Goal: Information Seeking & Learning: Compare options

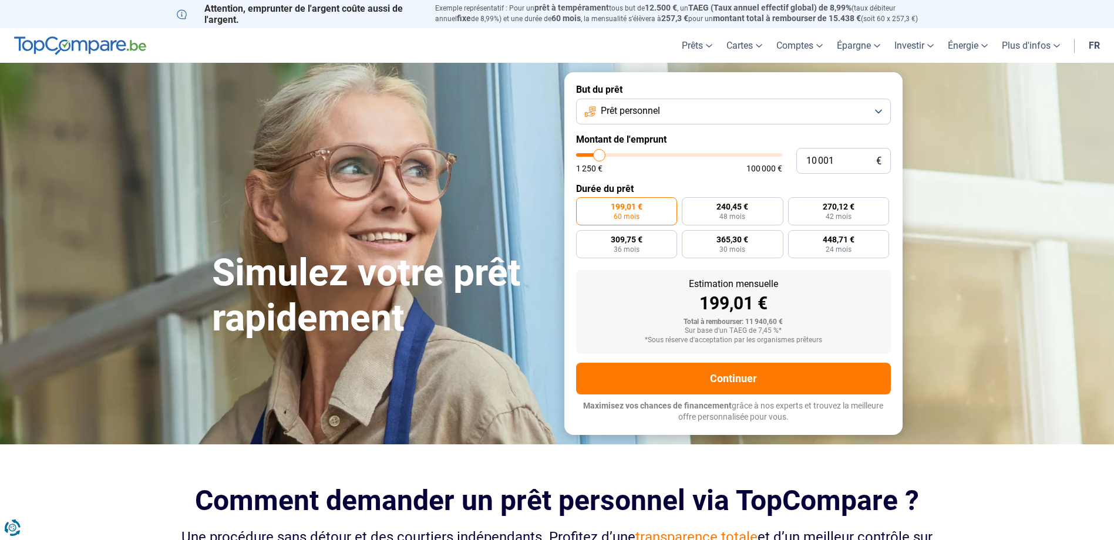
type input "11 250"
type input "11250"
type input "11 750"
type input "11750"
type input "12 750"
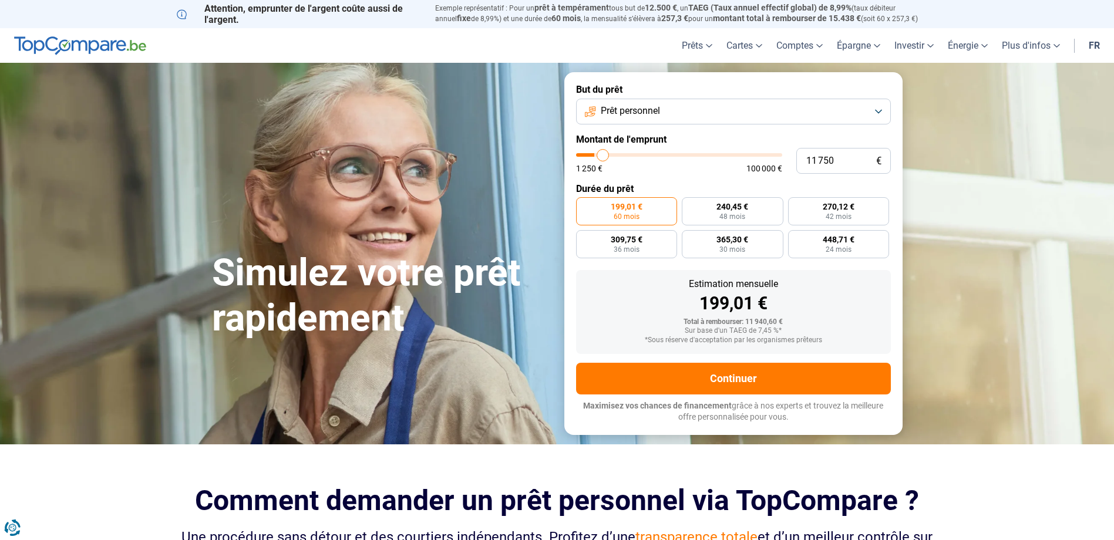
type input "12750"
type input "13 500"
type input "13500"
type input "14 250"
type input "14250"
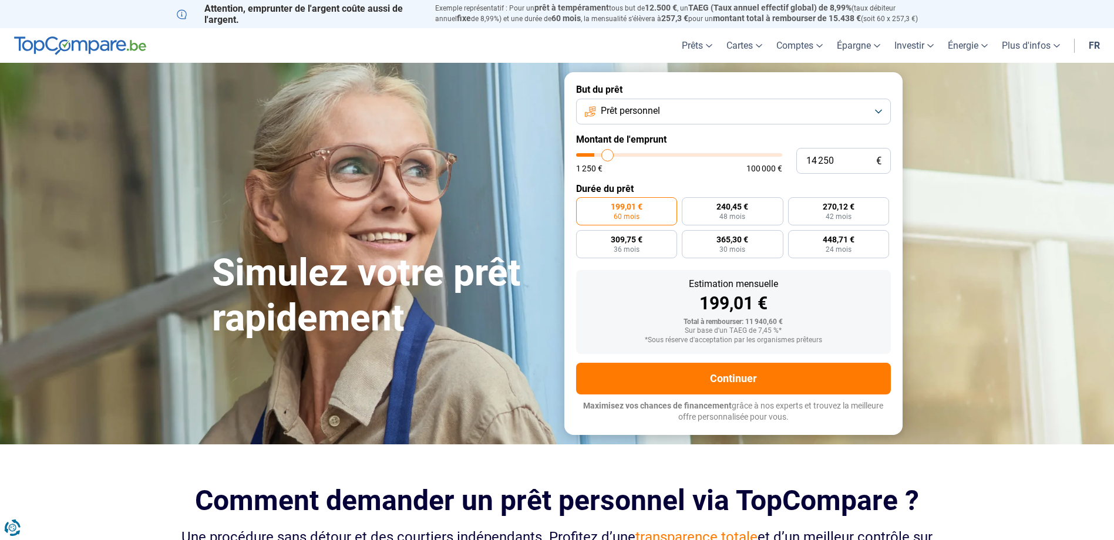
type input "14 500"
type input "14500"
type input "14 750"
type input "14750"
type input "15 000"
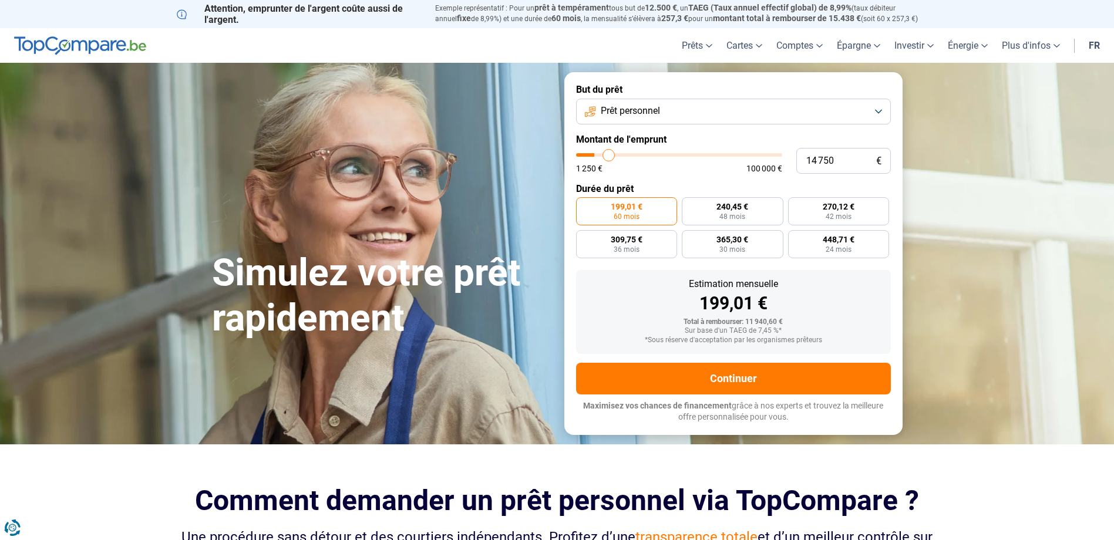
type input "15000"
type input "16 000"
type input "16000"
type input "16 500"
type input "16500"
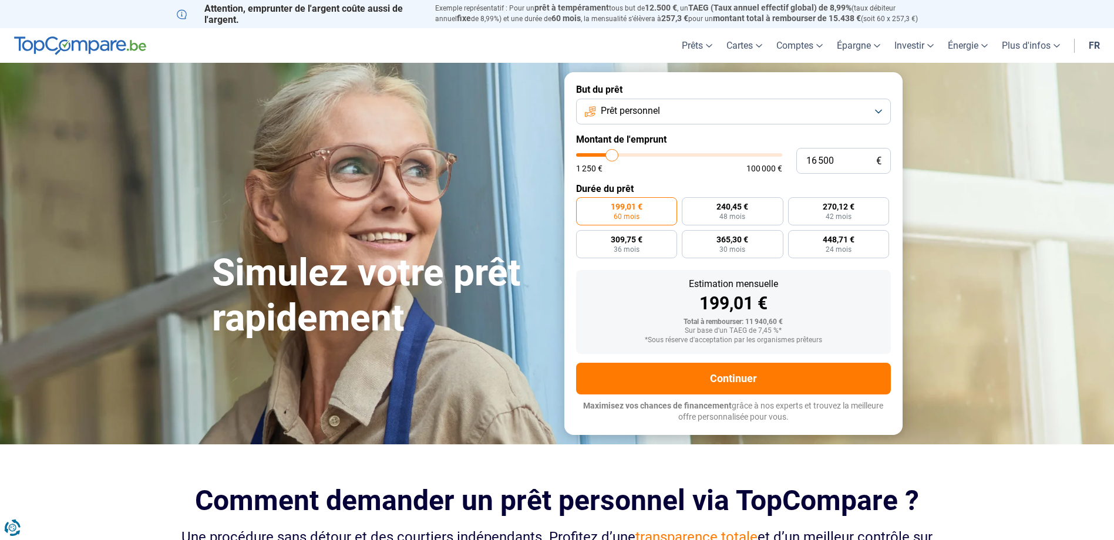
type input "17 000"
type input "17000"
type input "17 500"
type input "17500"
type input "17 750"
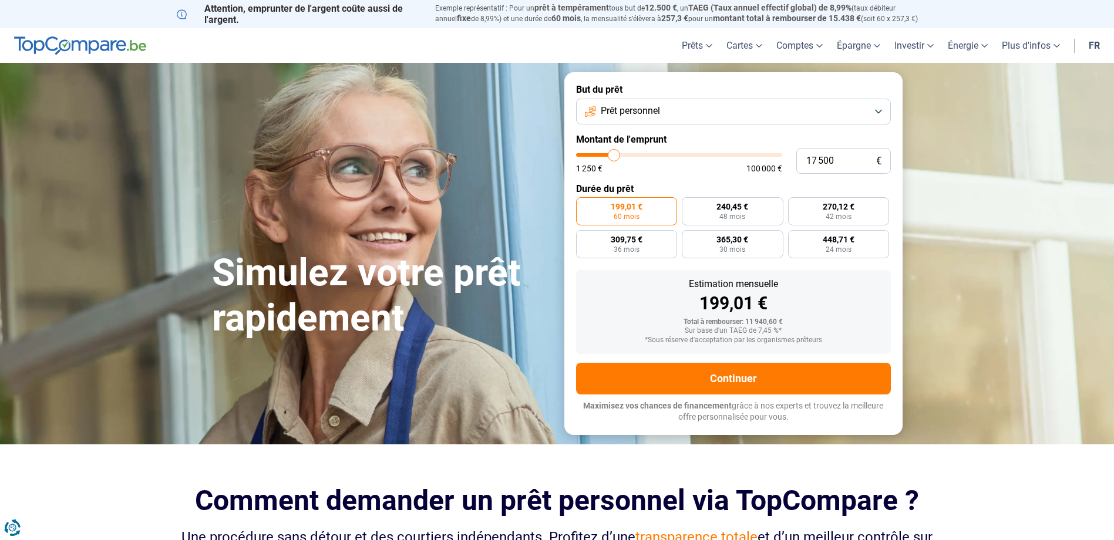
type input "17750"
type input "18 500"
type input "18500"
type input "18 750"
type input "18750"
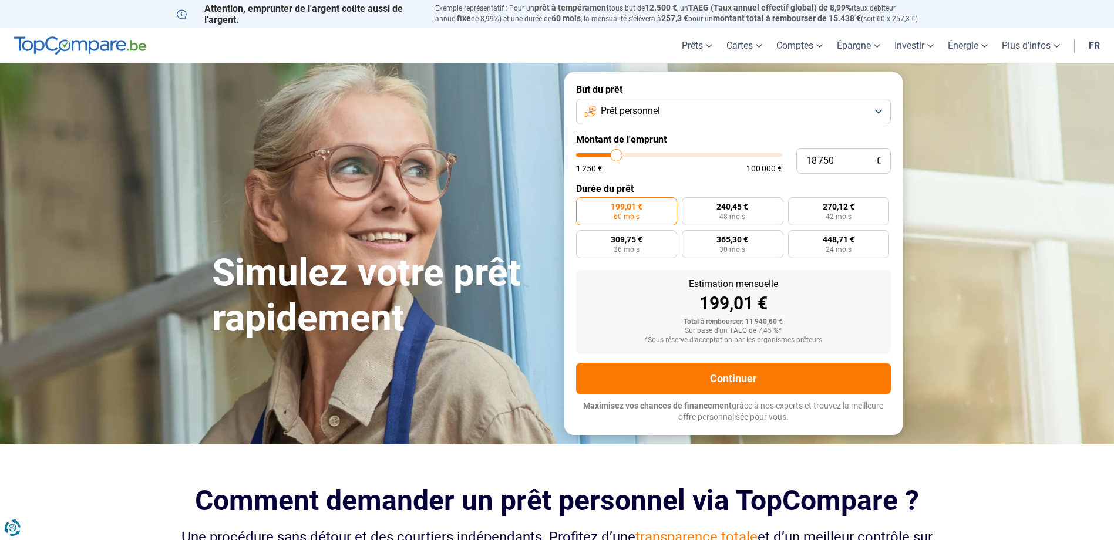
type input "19 000"
type input "19000"
type input "20 000"
type input "20000"
type input "21 250"
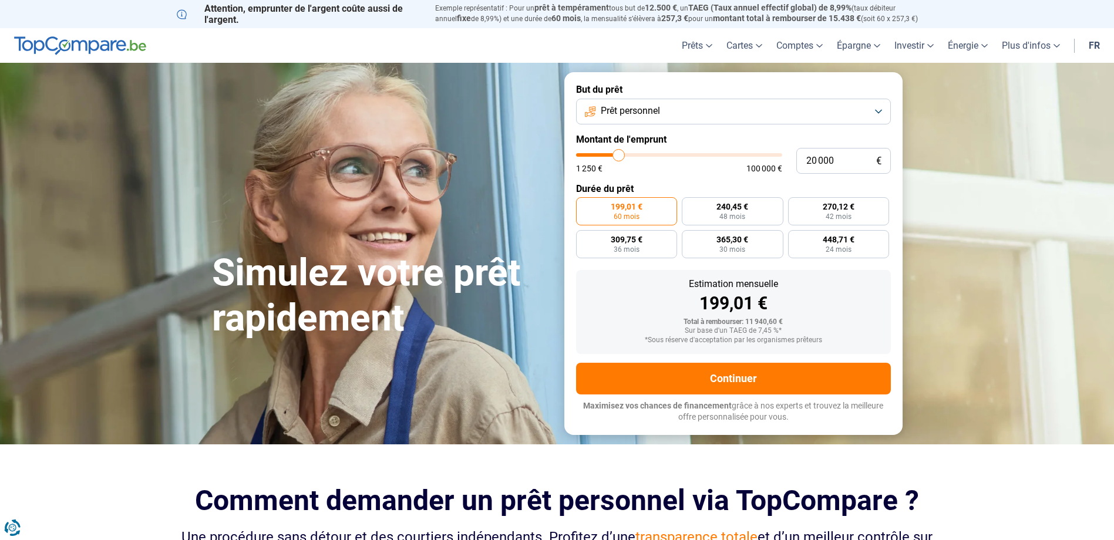
type input "21250"
type input "21 750"
type input "21750"
type input "22 750"
type input "22750"
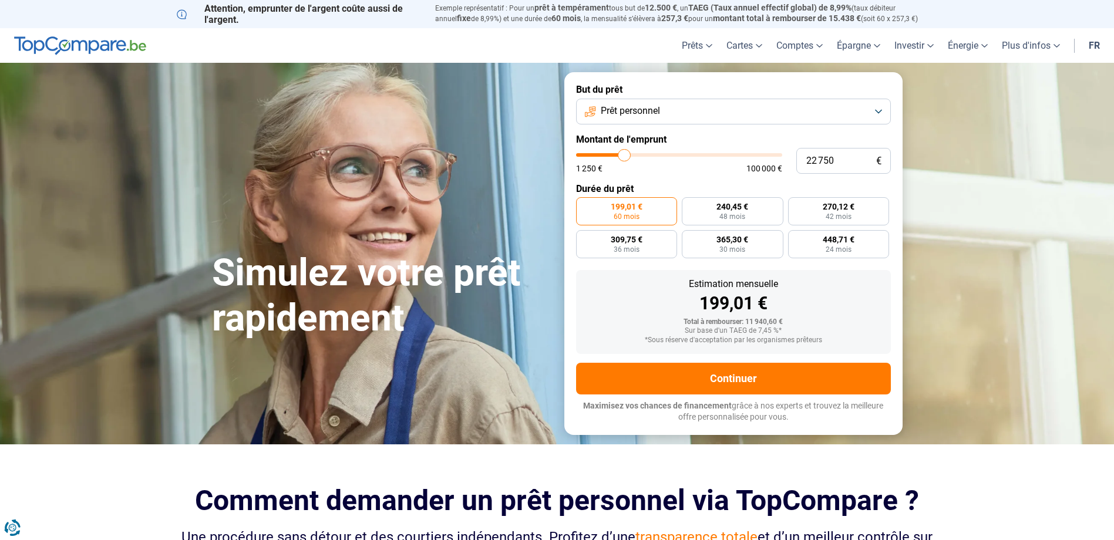
type input "23 000"
type input "23000"
type input "23 750"
type input "23750"
type input "24 500"
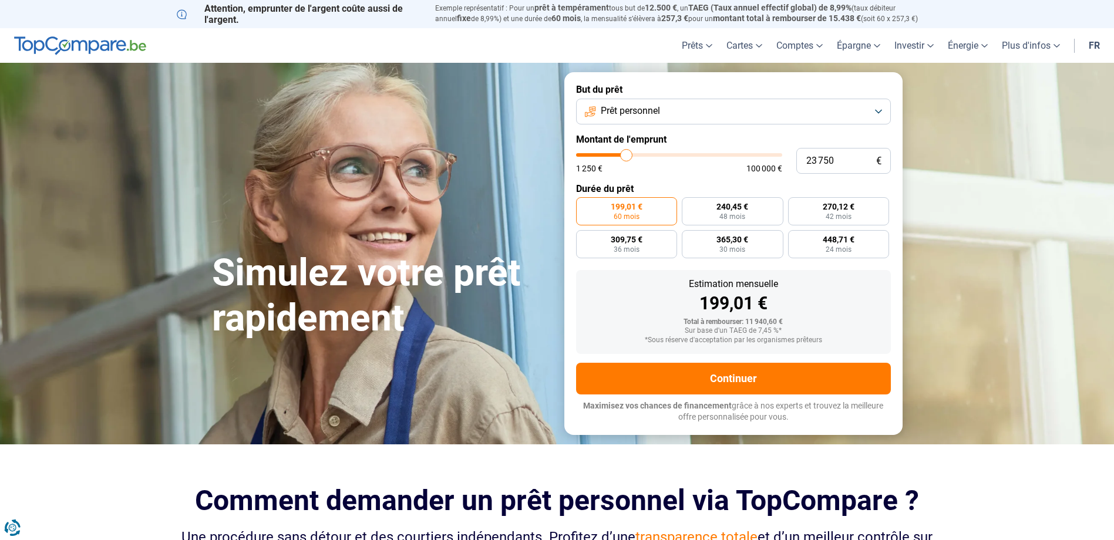
type input "24500"
type input "25 000"
type input "25000"
type input "28 250"
type input "28250"
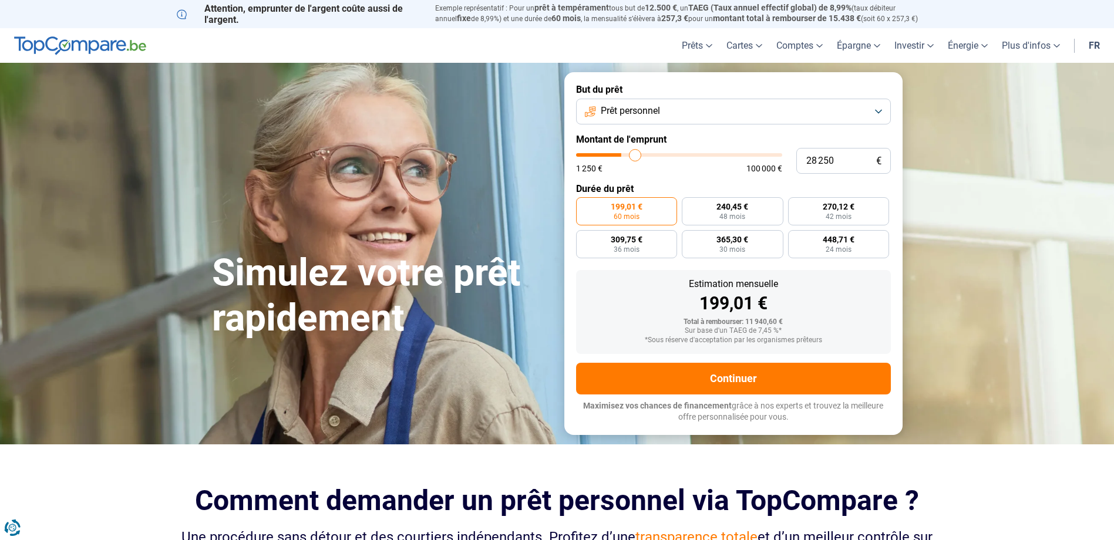
type input "30 250"
type input "30250"
type input "34 250"
type input "34250"
type input "37 000"
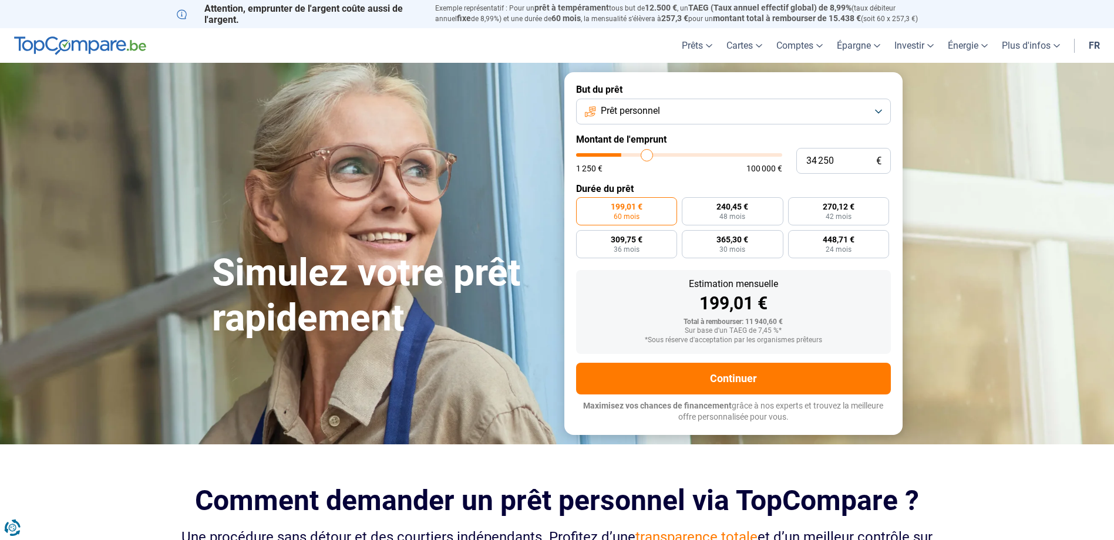
type input "37000"
type input "38 000"
type input "38000"
type input "38 250"
type input "38250"
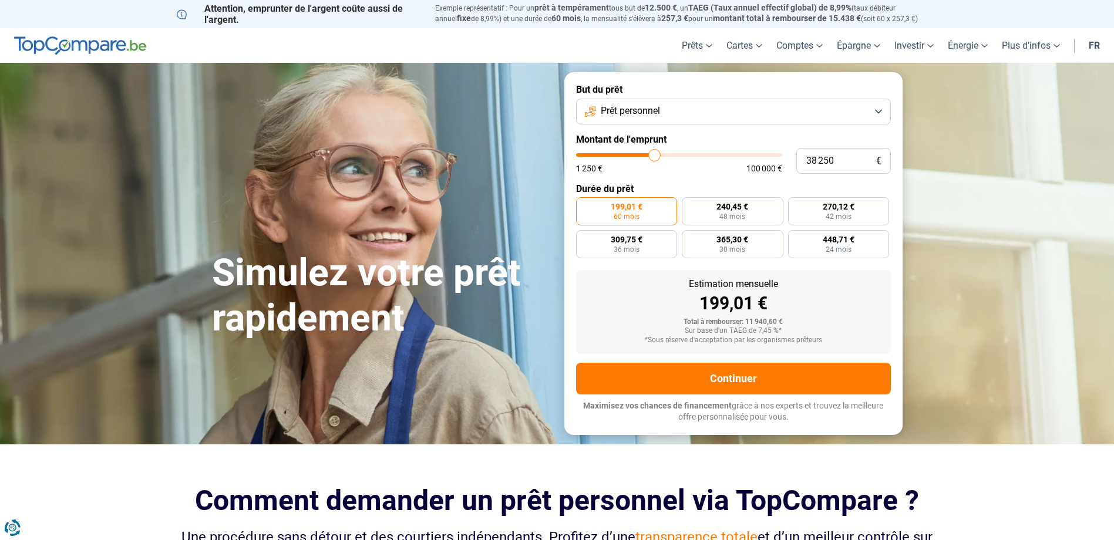
type input "38 000"
type input "38000"
type input "37 250"
type input "37250"
type input "37 000"
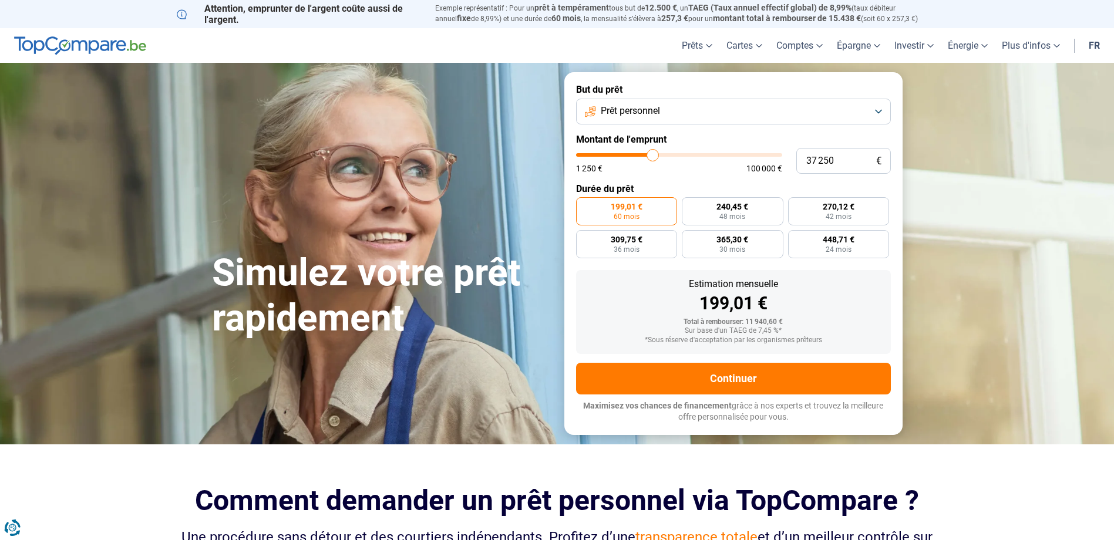
type input "37000"
type input "36 500"
type input "36500"
type input "36 250"
type input "36250"
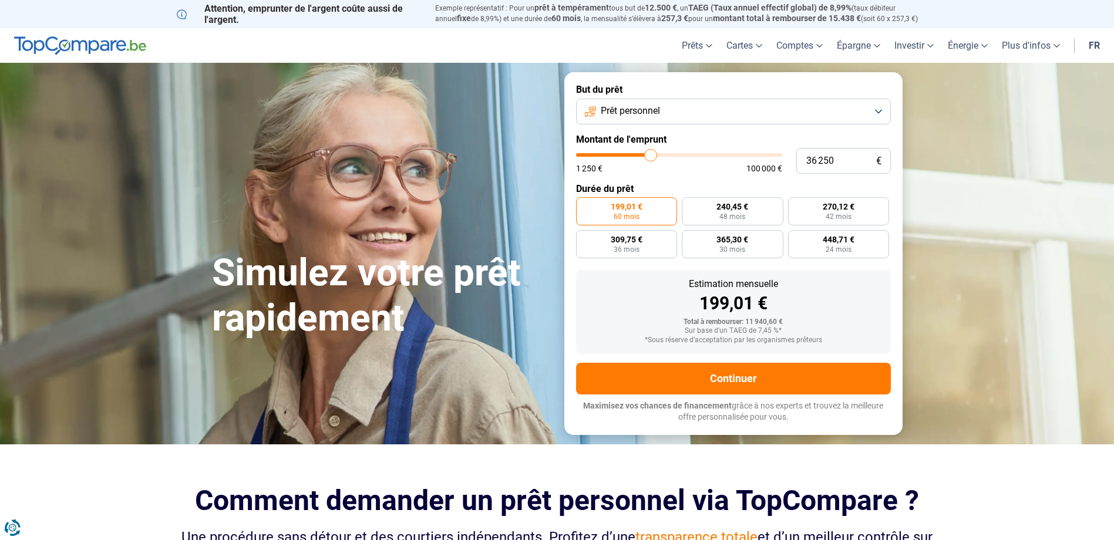
type input "35 750"
type input "35750"
type input "35 500"
type input "35500"
type input "35 250"
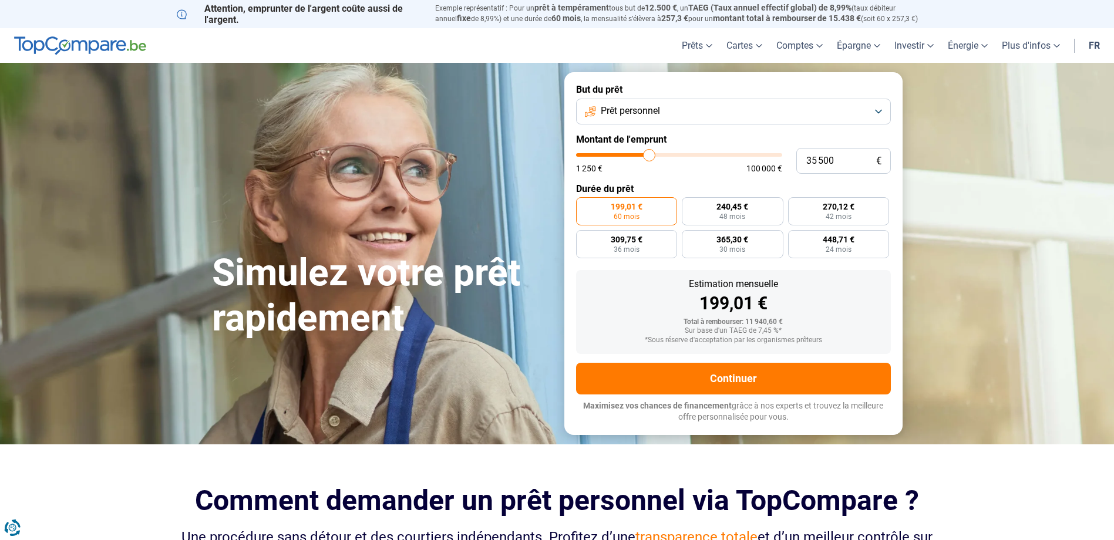
type input "35250"
type input "35 000"
type input "35000"
type input "34 750"
type input "34750"
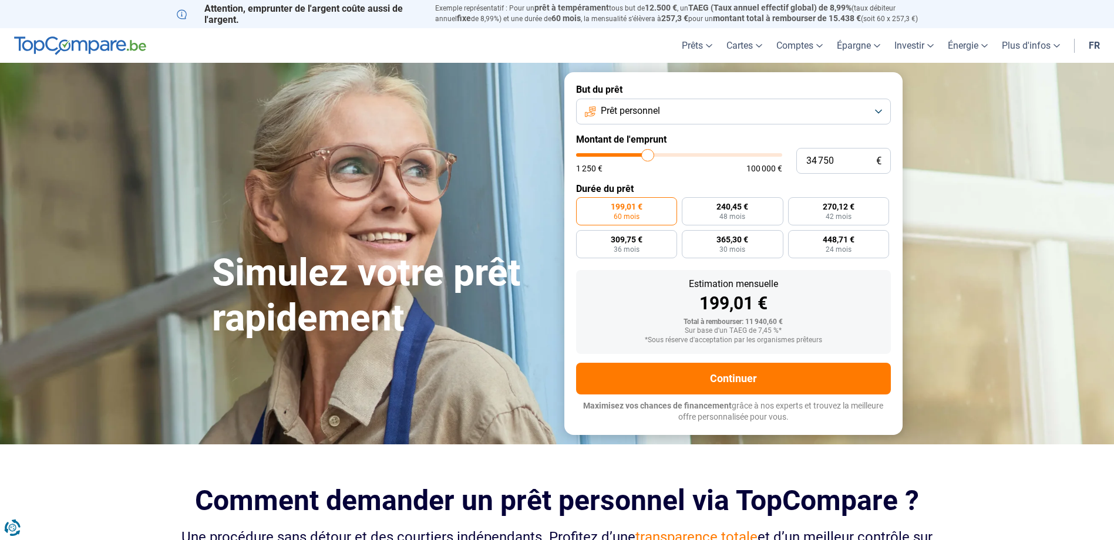
type input "34 250"
type input "34250"
type input "34 000"
type input "34000"
type input "33 750"
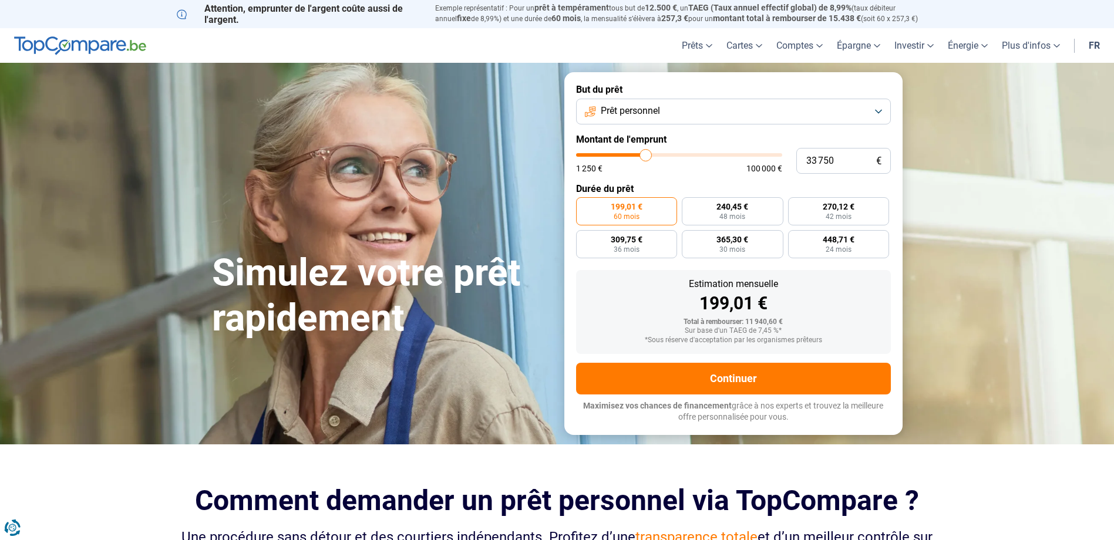
drag, startPoint x: 602, startPoint y: 156, endPoint x: 740, endPoint y: 158, distance: 138.6
type input "33500"
click at [646, 157] on input "range" at bounding box center [679, 155] width 206 height 4
type input "33 500"
radio input "false"
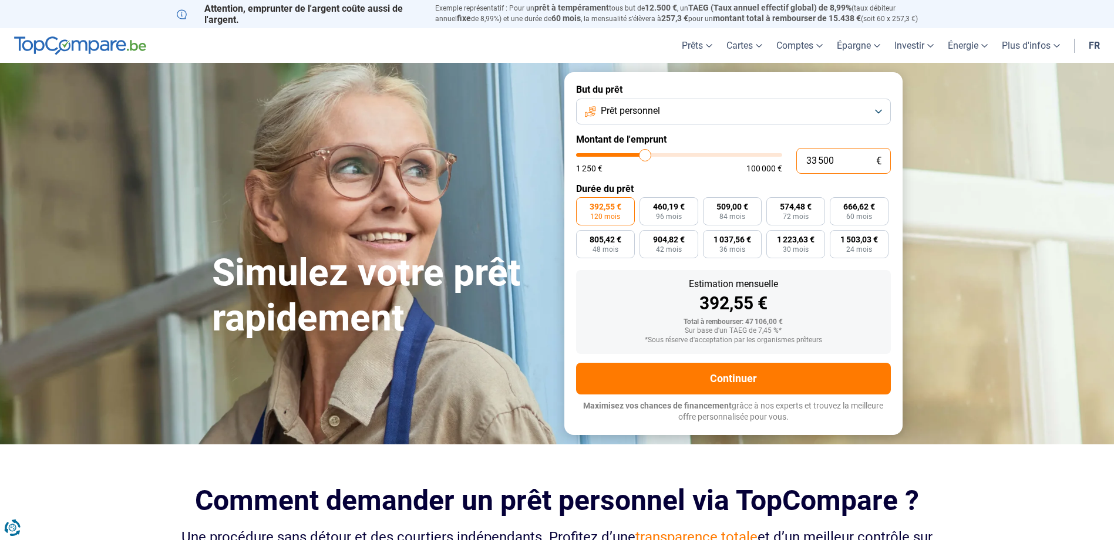
drag, startPoint x: 837, startPoint y: 156, endPoint x: 775, endPoint y: 156, distance: 61.7
click at [775, 156] on div "33 500 € 1 250 € 100 000 €" at bounding box center [733, 161] width 315 height 26
type input "3"
type input "1250"
type input "30"
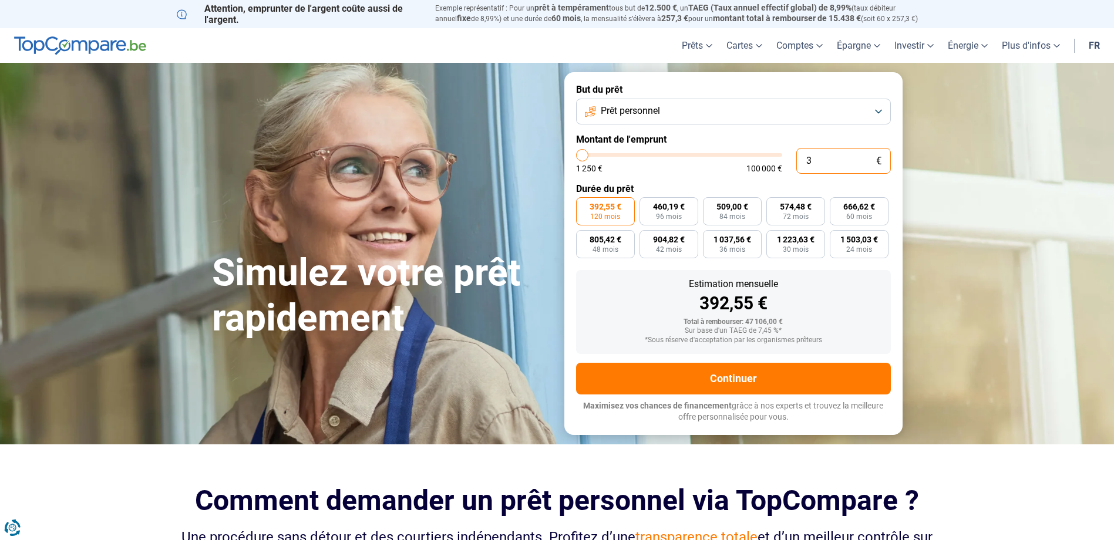
type input "1250"
type input "300"
type input "1250"
type input "3 000"
type input "3000"
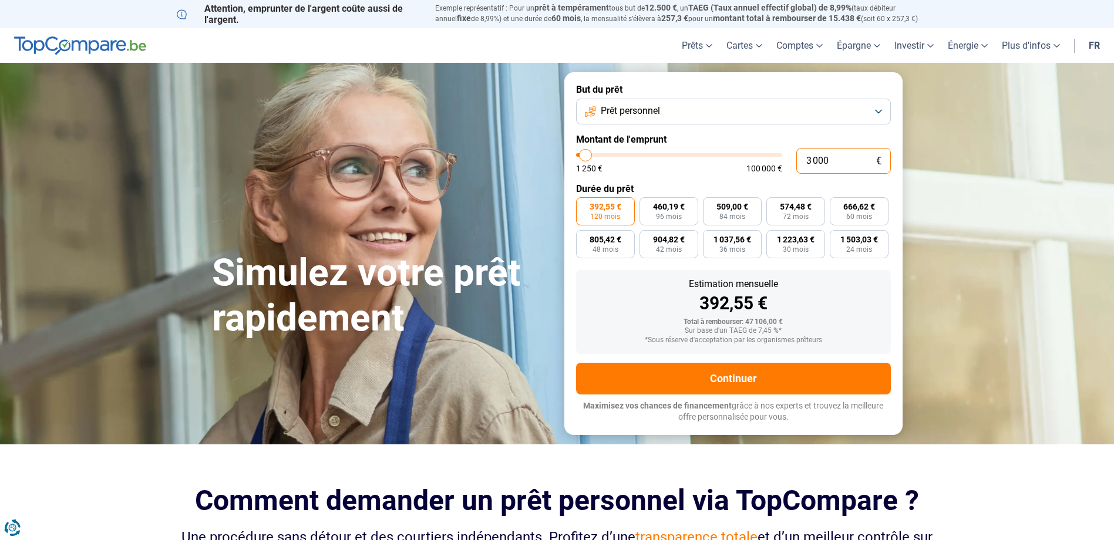
radio input "true"
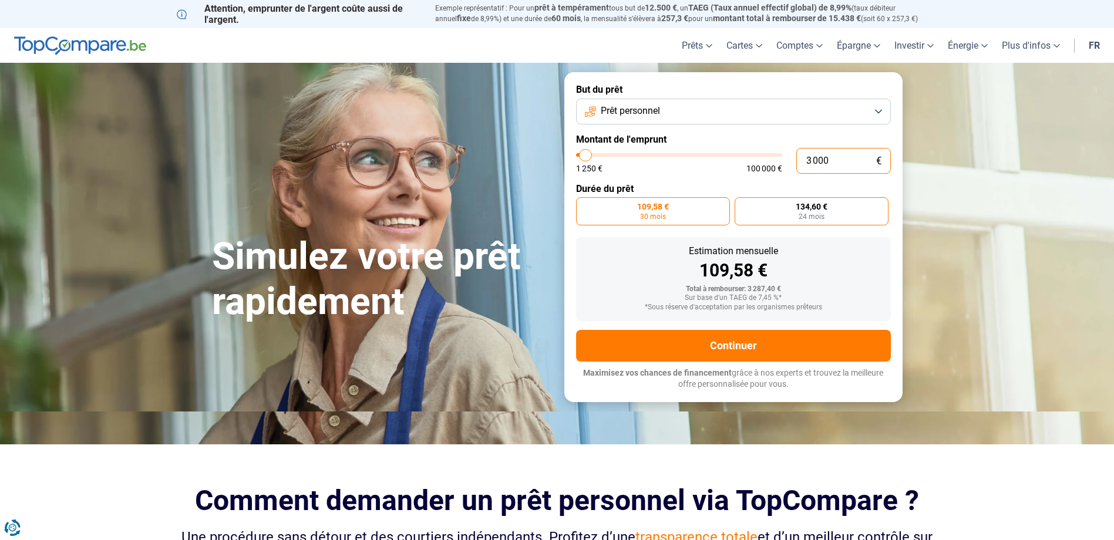
type input "3 000"
click at [801, 208] on span "134,60 €" at bounding box center [812, 207] width 32 height 8
click at [742, 205] on input "134,60 € 24 mois" at bounding box center [739, 201] width 8 height 8
radio input "true"
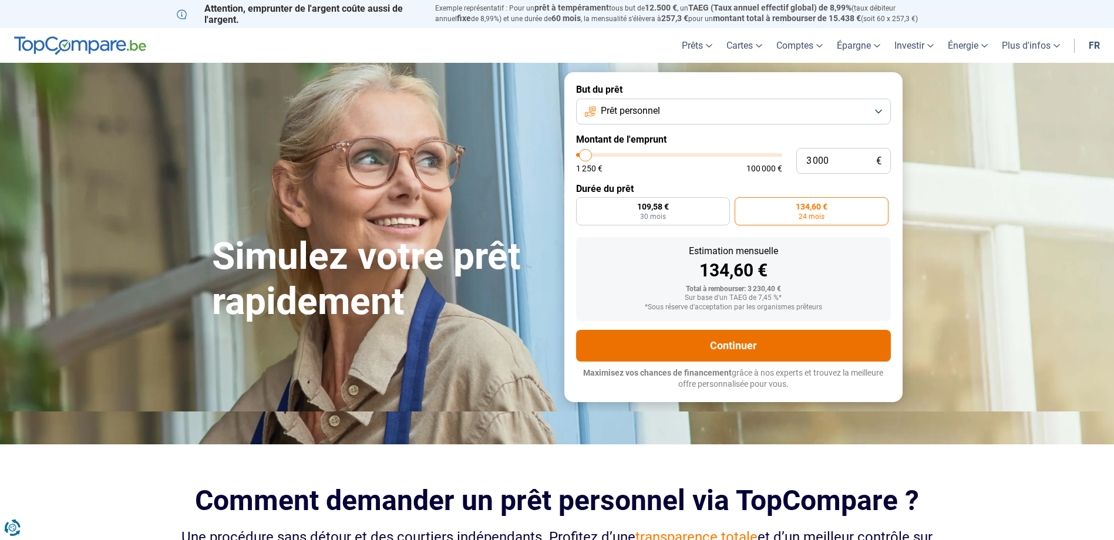
click at [734, 344] on button "Continuer" at bounding box center [733, 346] width 315 height 32
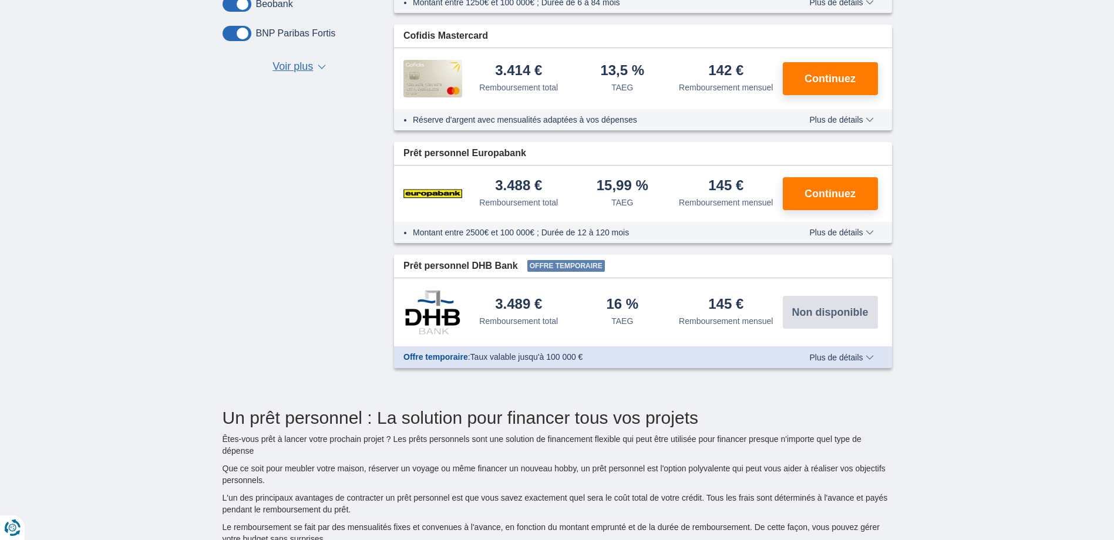
scroll to position [411, 0]
